Goal: Task Accomplishment & Management: Manage account settings

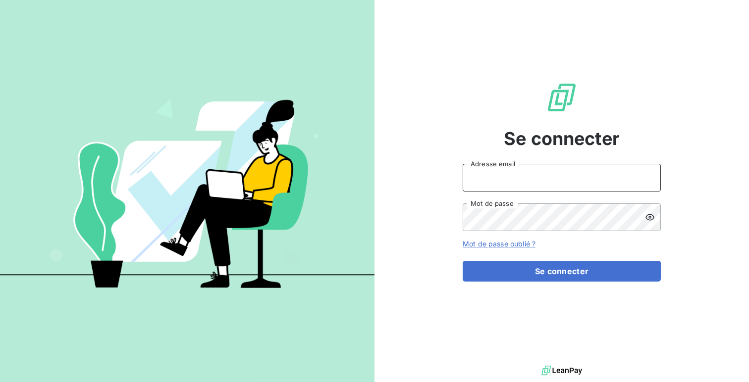
click at [503, 169] on input "Adresse email" at bounding box center [562, 178] width 198 height 28
type input "admin@[PERSON_NAME]"
click at [463, 261] on button "Se connecter" at bounding box center [562, 271] width 198 height 21
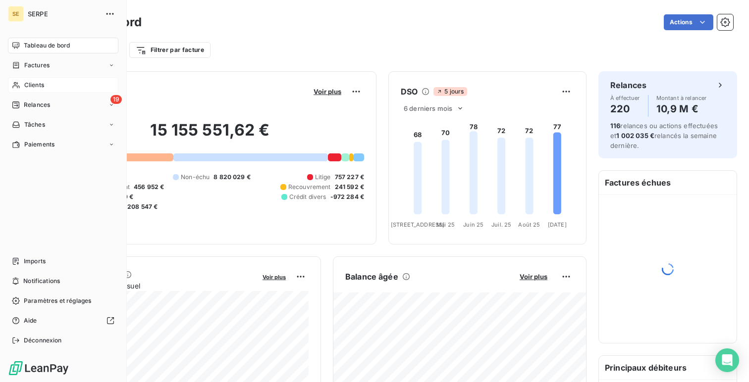
click at [33, 77] on div "Clients" at bounding box center [63, 85] width 110 height 16
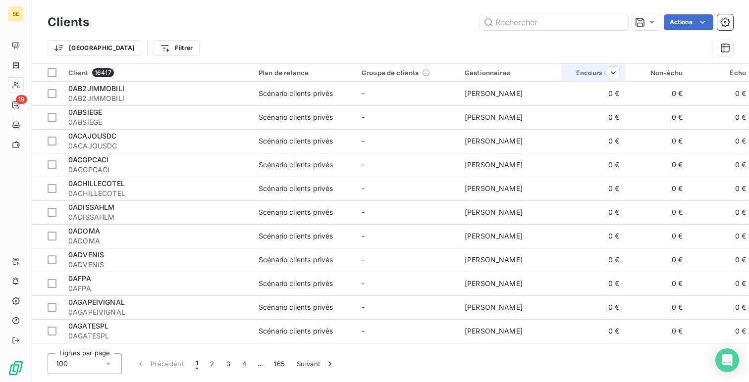
click at [622, 70] on th "Encours total" at bounding box center [593, 73] width 63 height 18
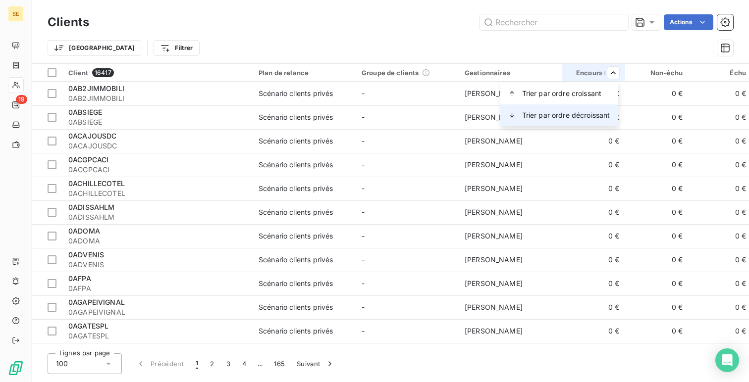
click at [591, 109] on div "Trier par ordre décroissant" at bounding box center [559, 116] width 118 height 22
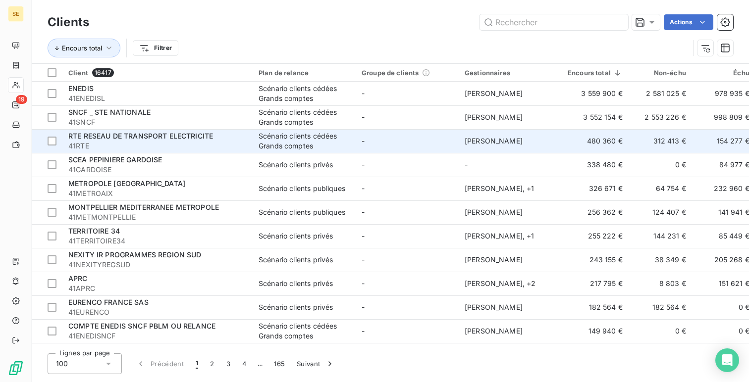
click at [526, 149] on td "[PERSON_NAME]" at bounding box center [510, 141] width 103 height 24
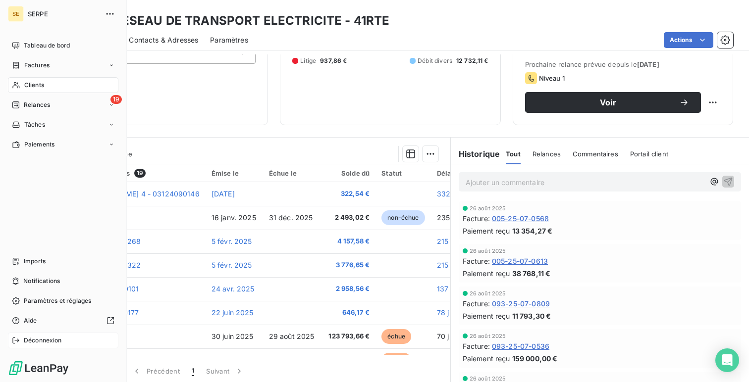
click at [43, 347] on div "Déconnexion" at bounding box center [63, 341] width 110 height 16
